Goal: Task Accomplishment & Management: Manage account settings

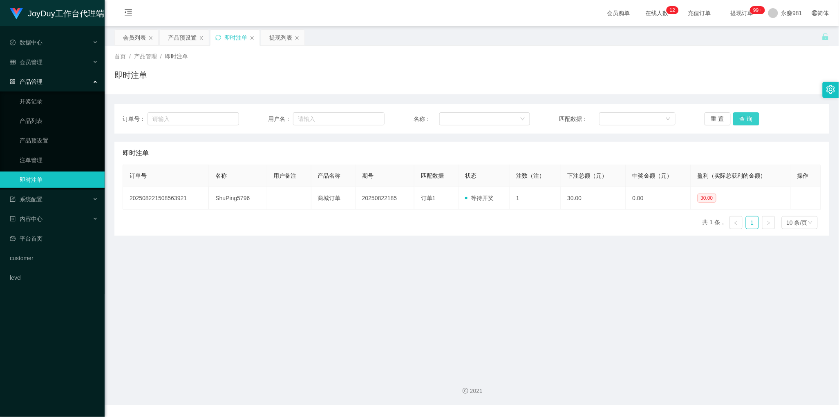
click at [745, 121] on button "查 询" at bounding box center [747, 118] width 26 height 13
click at [743, 121] on button "查 询" at bounding box center [747, 118] width 26 height 13
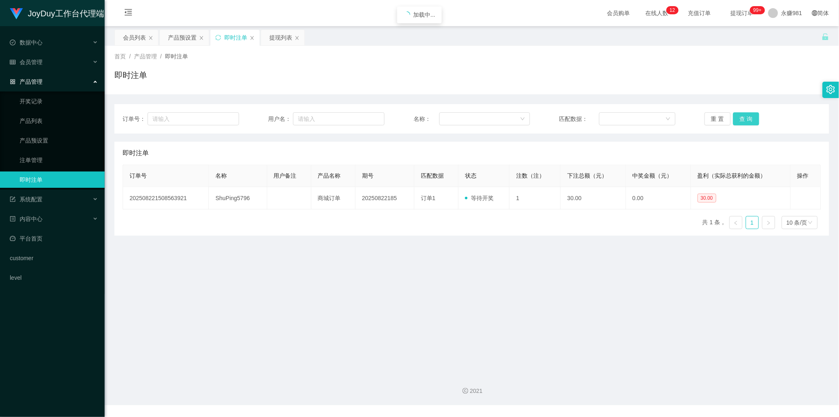
click at [743, 121] on button "查 询" at bounding box center [747, 118] width 26 height 13
click at [716, 121] on button "重 置" at bounding box center [718, 118] width 26 height 13
click at [736, 117] on button "查 询" at bounding box center [747, 118] width 26 height 13
drag, startPoint x: 485, startPoint y: 241, endPoint x: 523, endPoint y: 220, distance: 44.1
click at [485, 241] on main "关闭左侧 关闭右侧 关闭其它 刷新页面 会员列表 产品预设置 即时注单 提现列表 首页 / 产品管理 / 即时注单 / 即时注单 订单号： 用户名： 名称： …" at bounding box center [472, 196] width 735 height 341
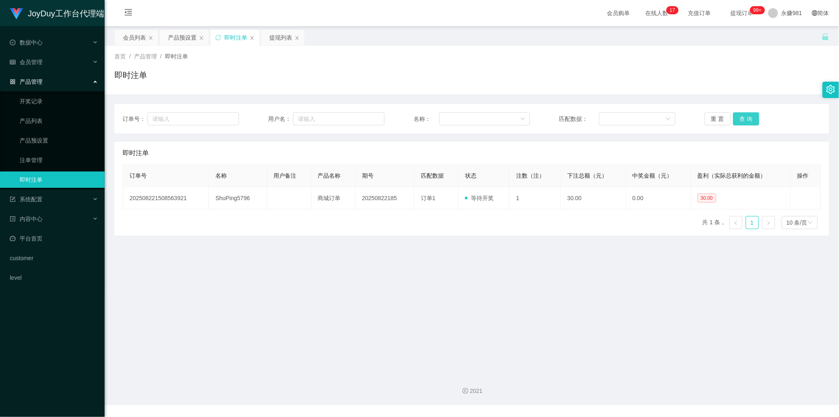
click at [749, 118] on button "查 询" at bounding box center [747, 118] width 26 height 13
click at [741, 117] on button "查 询" at bounding box center [747, 118] width 26 height 13
click at [132, 43] on div "会员列表" at bounding box center [134, 38] width 23 height 16
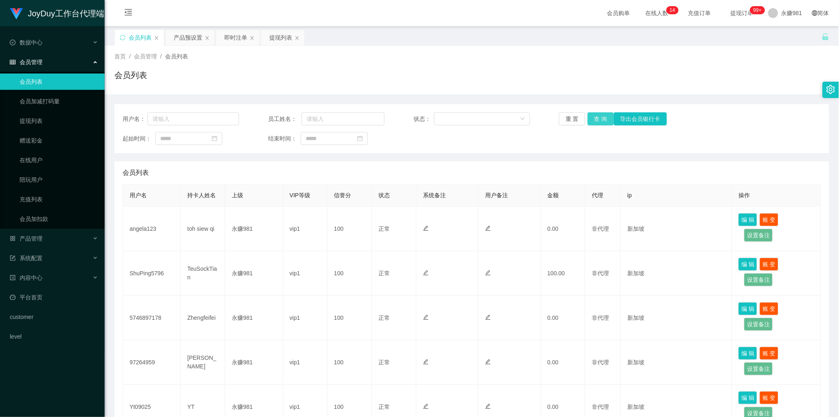
click at [594, 121] on button "查 询" at bounding box center [601, 118] width 26 height 13
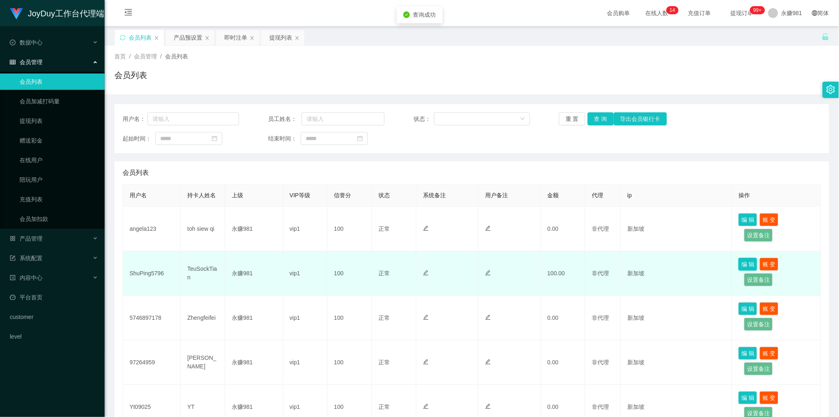
click at [743, 263] on button "编 辑" at bounding box center [748, 264] width 19 height 13
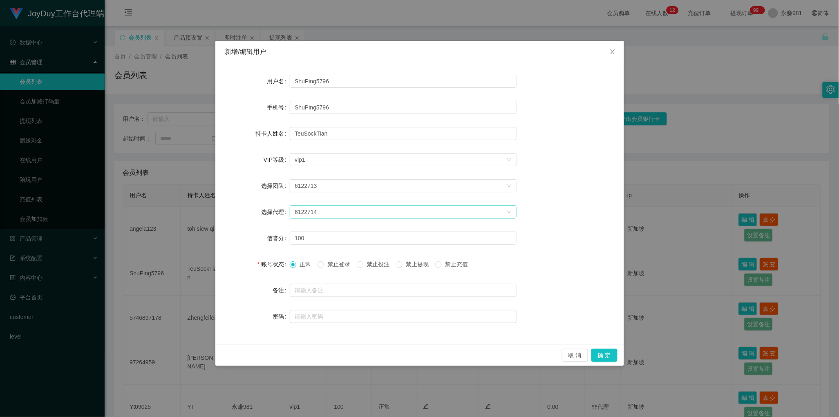
click at [359, 211] on div "6122714" at bounding box center [401, 212] width 212 height 12
click at [618, 50] on span "Close" at bounding box center [612, 52] width 23 height 23
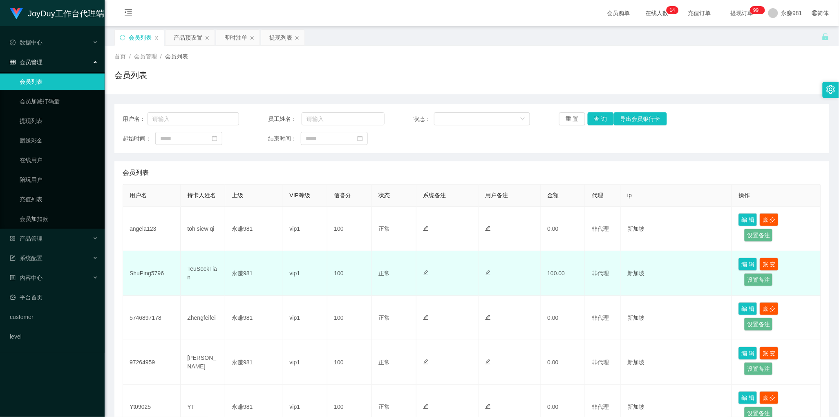
click at [556, 271] on td "100.00" at bounding box center [563, 273] width 45 height 45
click at [764, 267] on button "账 变" at bounding box center [769, 264] width 19 height 13
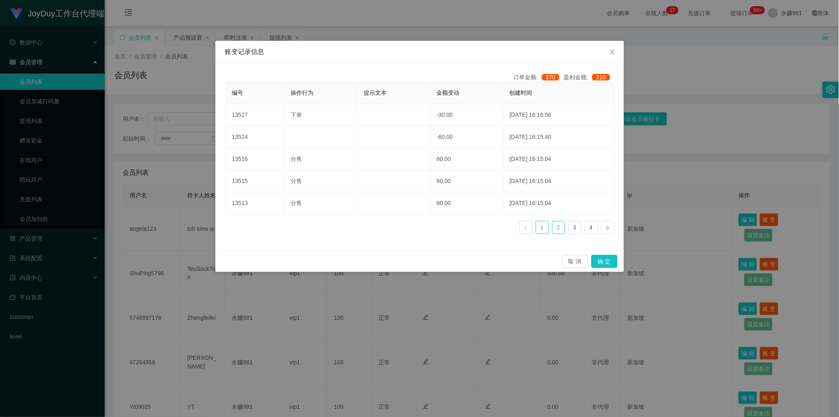
click at [557, 229] on link "2" at bounding box center [559, 228] width 12 height 12
click at [545, 229] on link "1" at bounding box center [542, 228] width 12 height 12
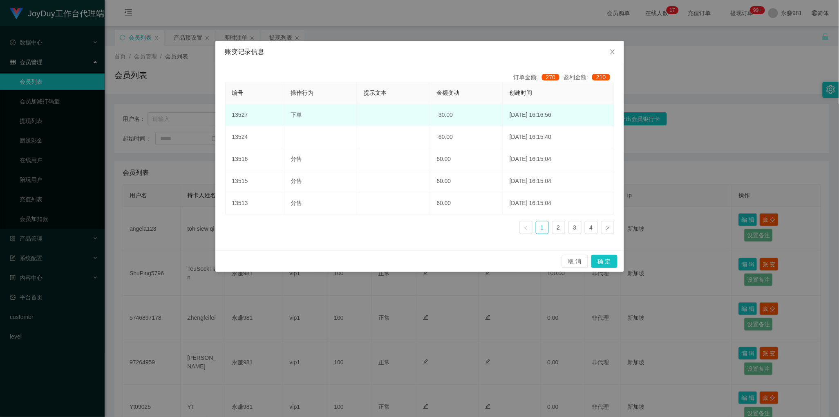
click at [381, 113] on td at bounding box center [393, 115] width 73 height 22
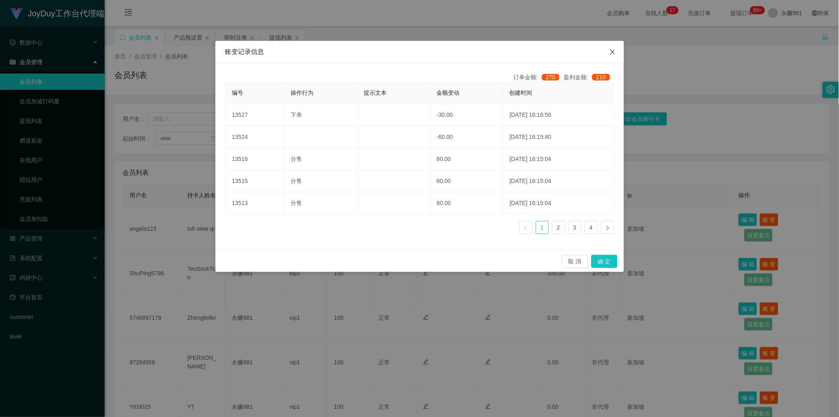
click at [610, 49] on icon "图标: close" at bounding box center [613, 52] width 7 height 7
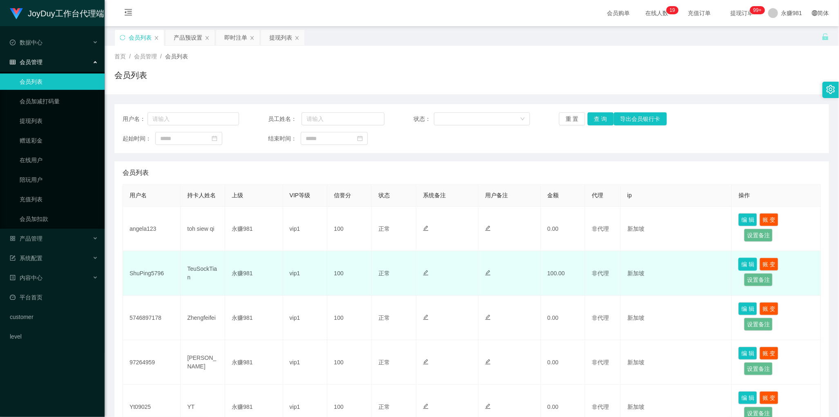
click at [742, 262] on button "编 辑" at bounding box center [748, 264] width 19 height 13
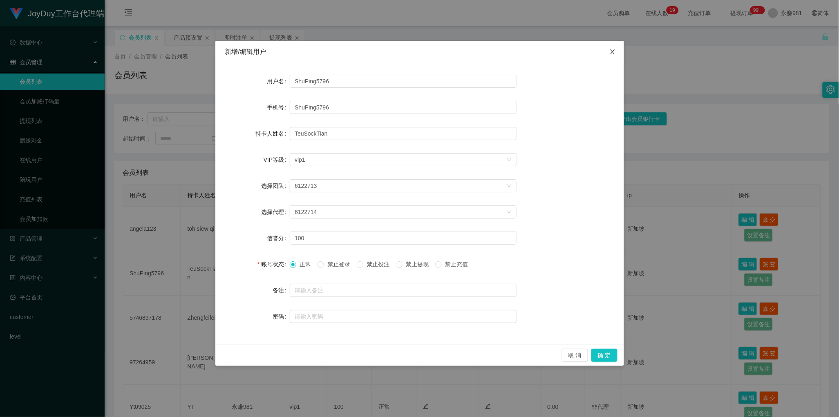
click at [610, 52] on icon "图标: close" at bounding box center [613, 52] width 7 height 7
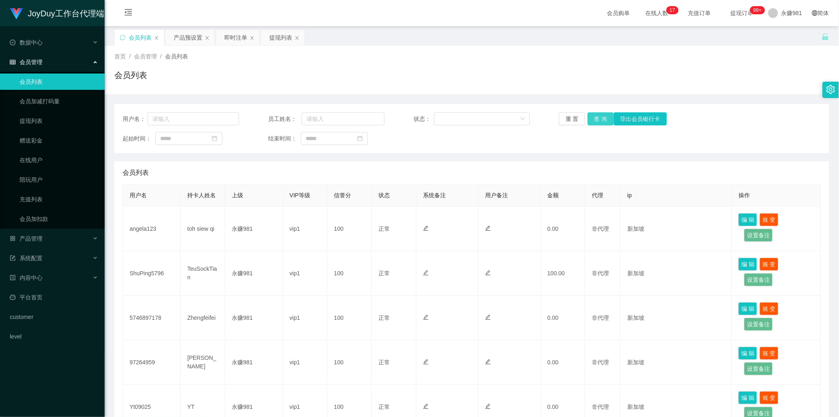
click at [595, 115] on button "查 询" at bounding box center [601, 118] width 26 height 13
click at [240, 38] on div "即时注单" at bounding box center [235, 38] width 23 height 16
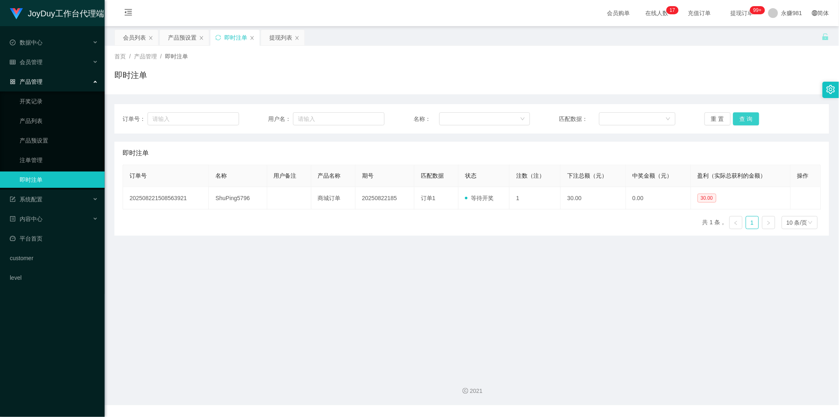
click at [741, 121] on button "查 询" at bounding box center [747, 118] width 26 height 13
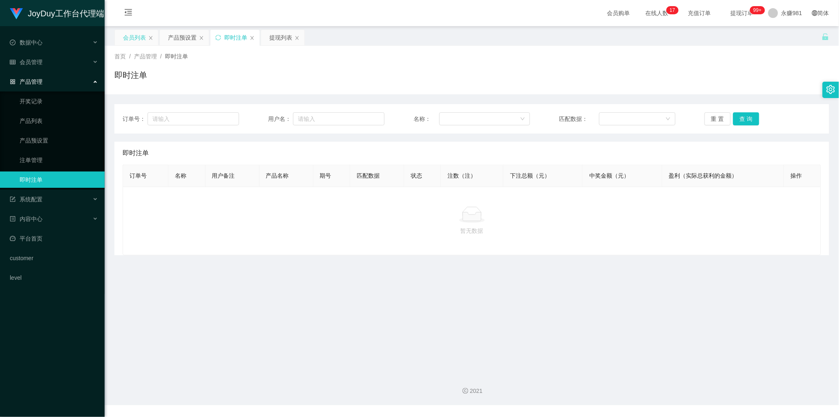
click at [129, 42] on div "会员列表" at bounding box center [134, 38] width 23 height 16
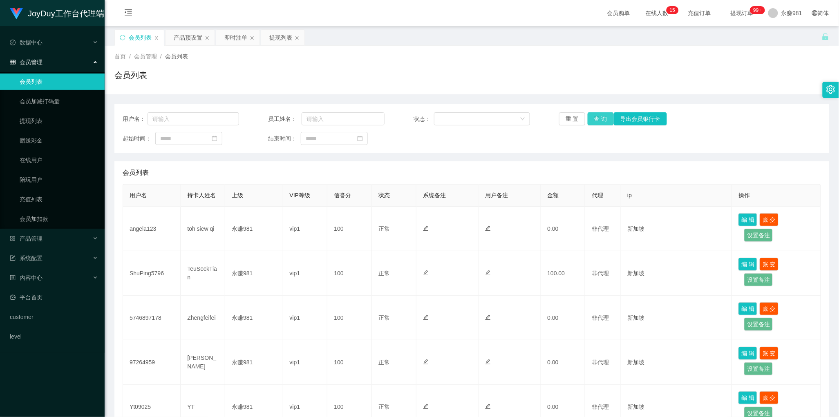
click at [596, 120] on button "查 询" at bounding box center [601, 118] width 26 height 13
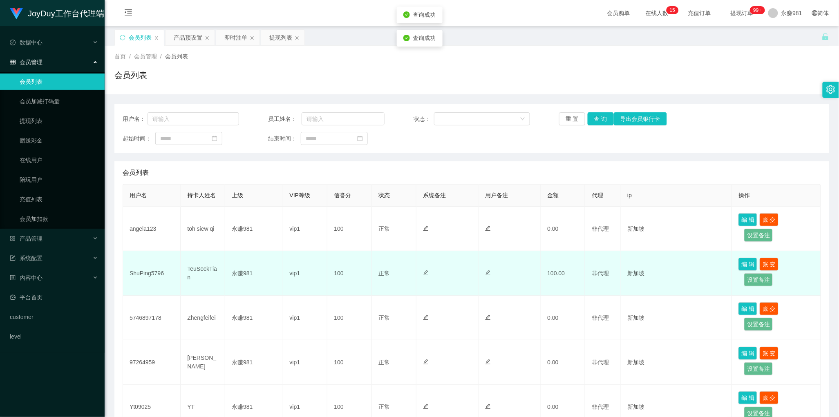
click at [303, 274] on td "vip1" at bounding box center [305, 273] width 45 height 45
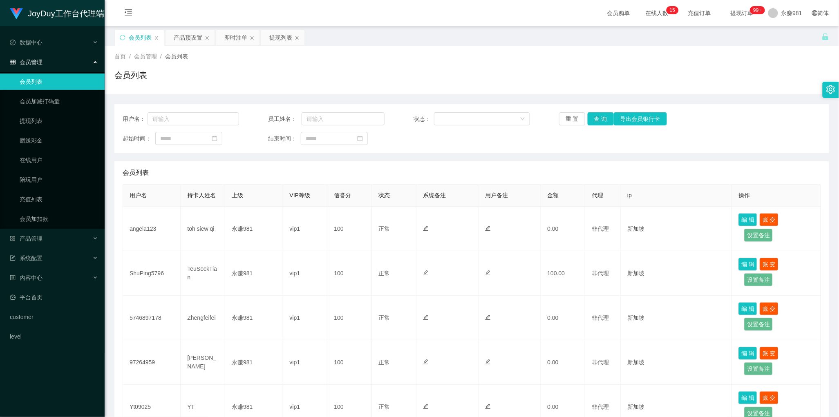
drag, startPoint x: 449, startPoint y: 175, endPoint x: 436, endPoint y: 168, distance: 14.3
click at [449, 175] on div "会员列表" at bounding box center [472, 173] width 699 height 23
click at [271, 31] on div "提现列表" at bounding box center [280, 38] width 23 height 16
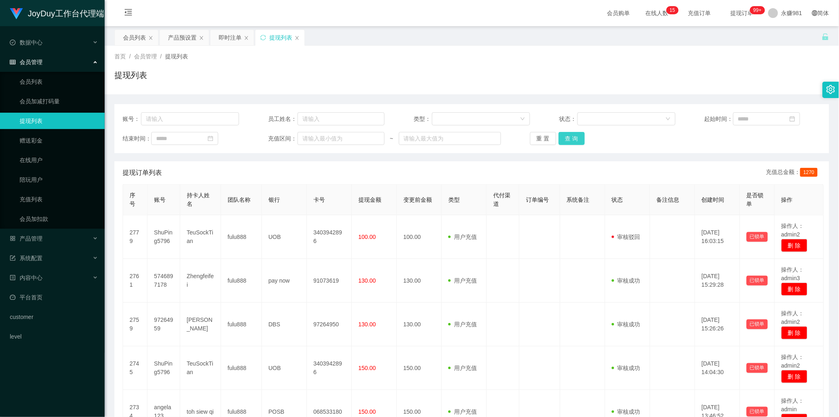
click at [576, 139] on button "查 询" at bounding box center [572, 138] width 26 height 13
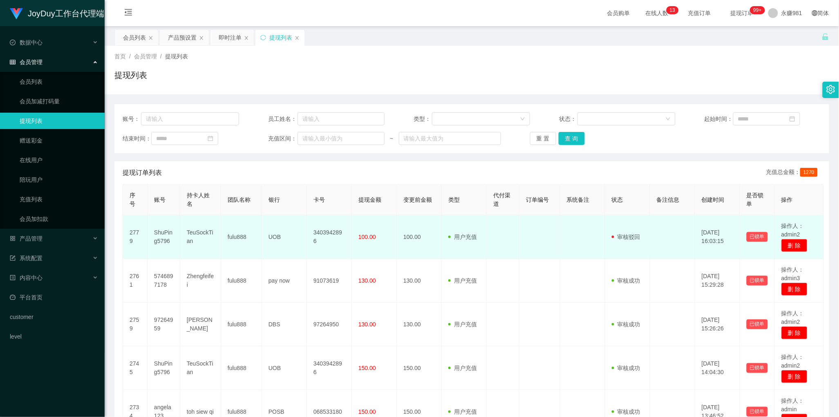
click at [510, 225] on td at bounding box center [503, 237] width 33 height 44
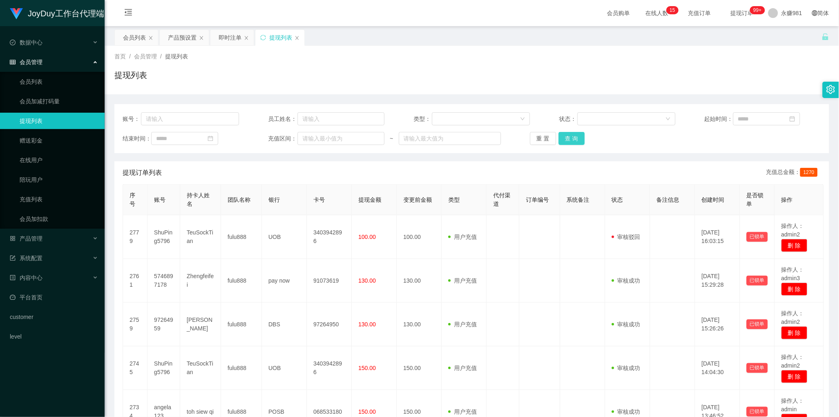
click at [574, 141] on button "查 询" at bounding box center [572, 138] width 26 height 13
click at [573, 141] on button "查 询" at bounding box center [572, 138] width 26 height 13
click at [224, 41] on div "即时注单" at bounding box center [230, 38] width 23 height 16
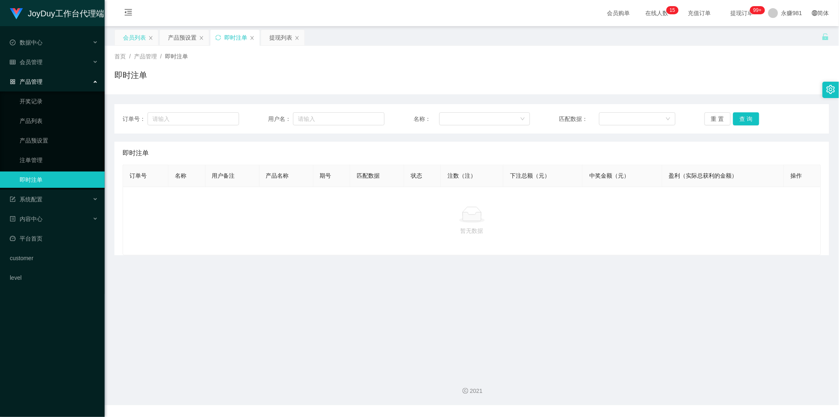
click at [135, 39] on div "会员列表" at bounding box center [134, 38] width 23 height 16
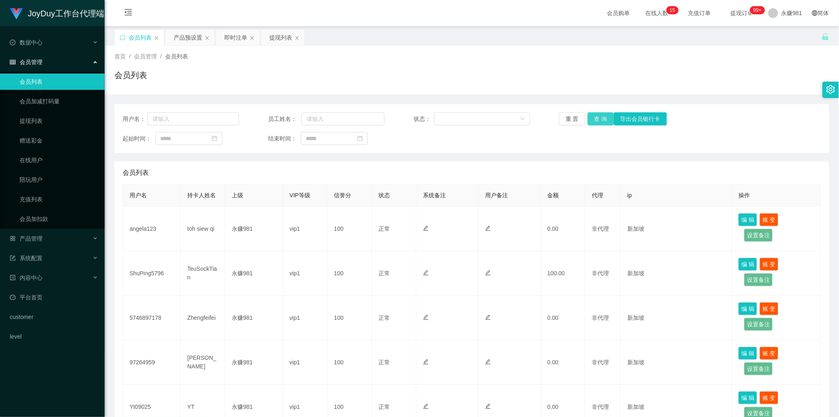
click at [598, 121] on button "查 询" at bounding box center [601, 118] width 26 height 13
click at [473, 70] on div "会员列表" at bounding box center [471, 78] width 715 height 19
click at [592, 119] on button "查 询" at bounding box center [601, 118] width 26 height 13
click at [280, 36] on div "提现列表" at bounding box center [280, 38] width 23 height 16
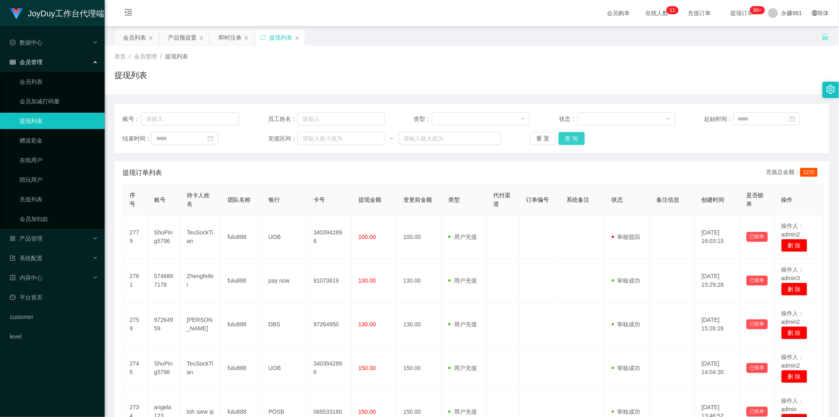
click at [565, 141] on button "查 询" at bounding box center [572, 138] width 26 height 13
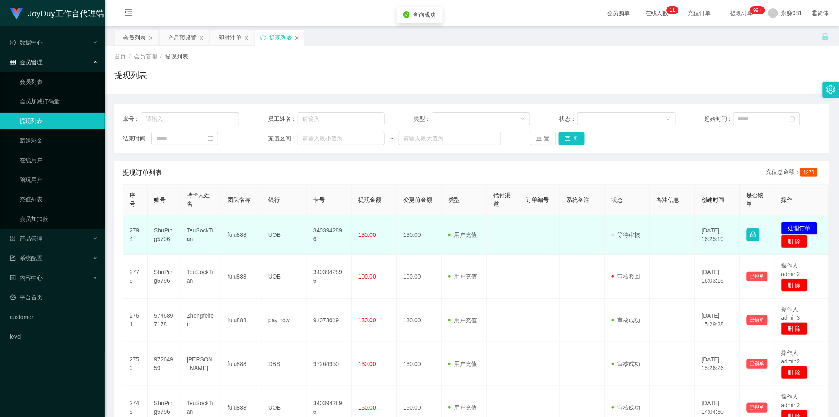
click at [167, 232] on td "ShuPing5796" at bounding box center [164, 235] width 33 height 40
copy td "ShuPing5796"
click at [502, 242] on td at bounding box center [503, 235] width 33 height 40
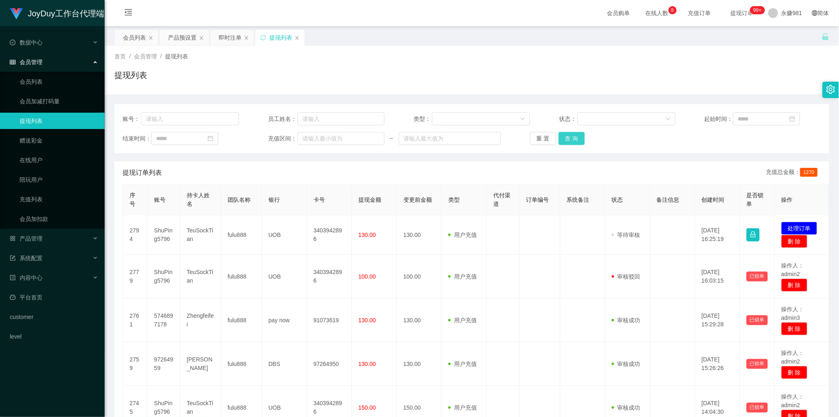
click at [568, 140] on button "查 询" at bounding box center [572, 138] width 26 height 13
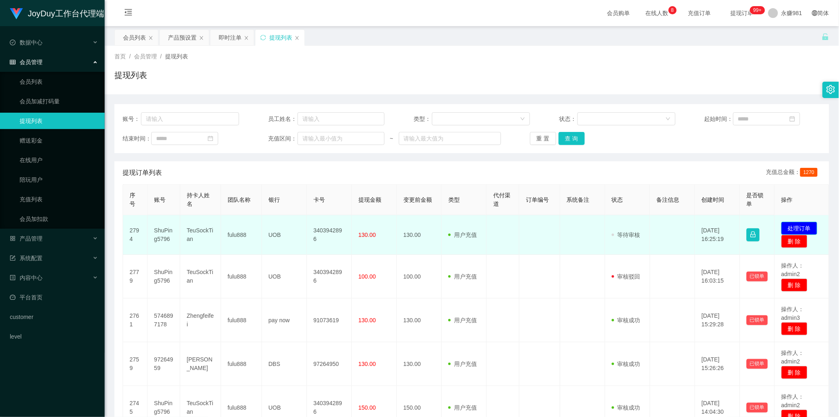
click at [810, 227] on button "处理订单" at bounding box center [800, 228] width 36 height 13
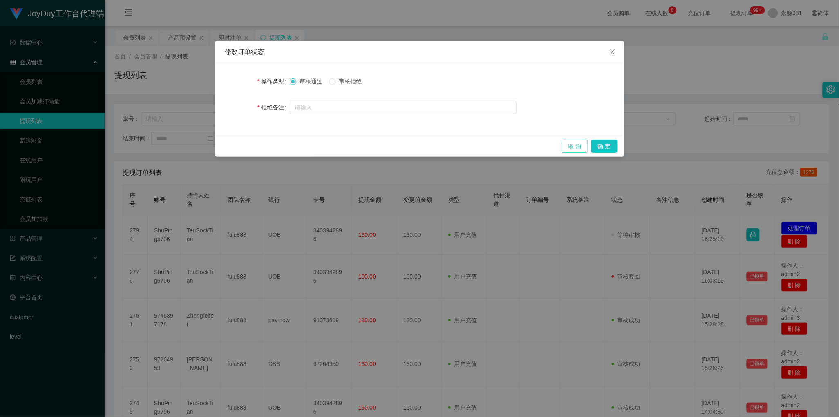
click at [567, 146] on button "取 消" at bounding box center [575, 146] width 26 height 13
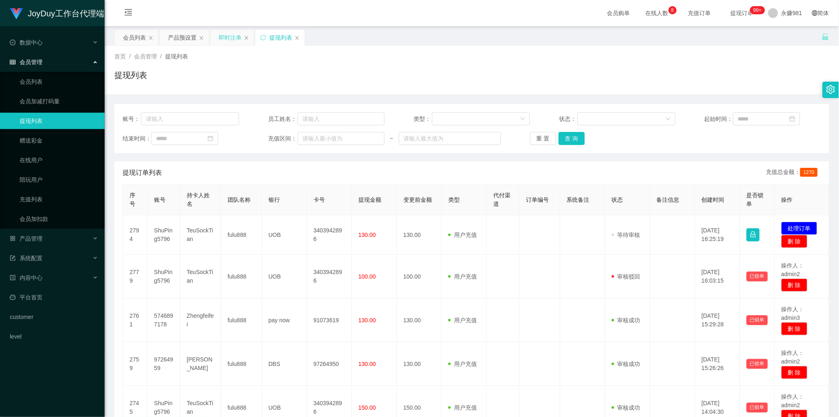
click at [229, 37] on div "即时注单" at bounding box center [230, 38] width 23 height 16
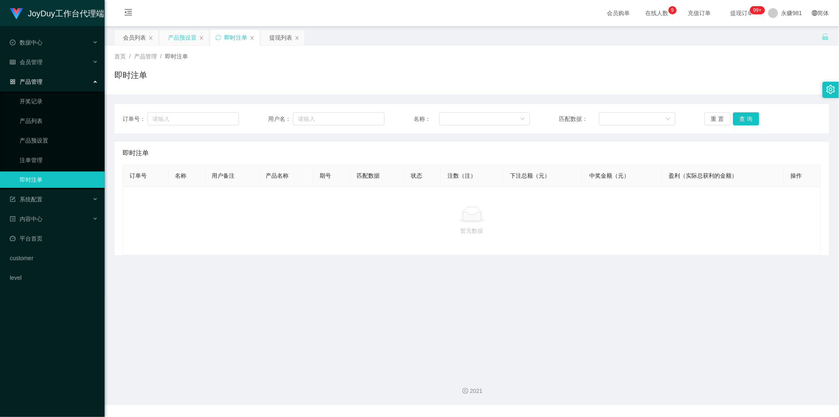
click at [183, 36] on div "产品预设置" at bounding box center [182, 38] width 29 height 16
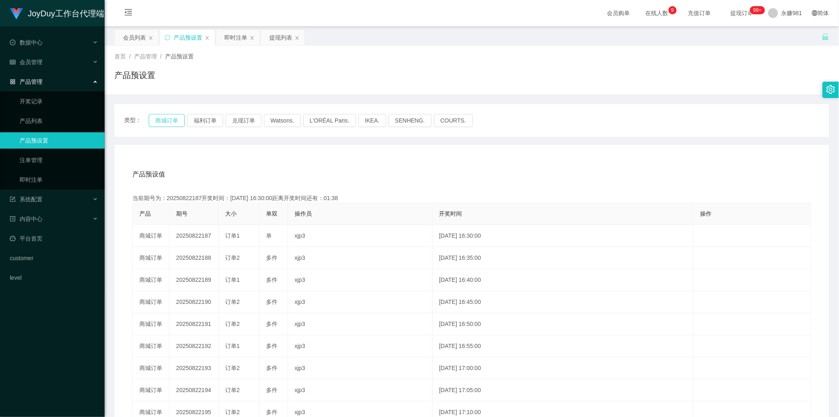
click at [171, 123] on button "商城订单" at bounding box center [167, 120] width 36 height 13
